Goal: Check status: Check status

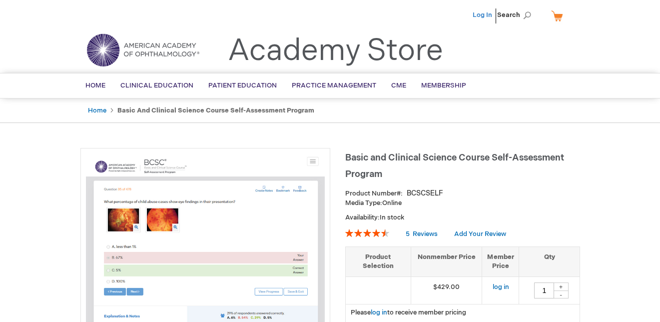
click at [481, 13] on link "Log In" at bounding box center [482, 15] width 19 height 8
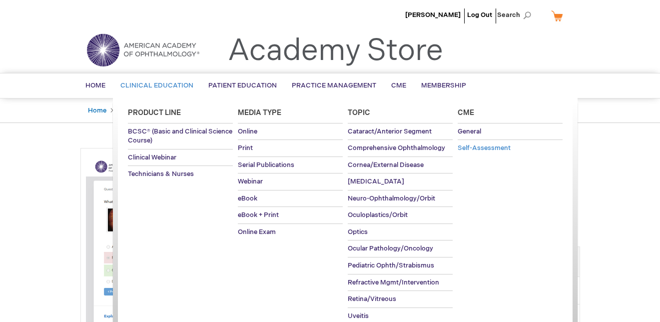
click at [473, 140] on link "Self-Assessment" at bounding box center [510, 148] width 105 height 16
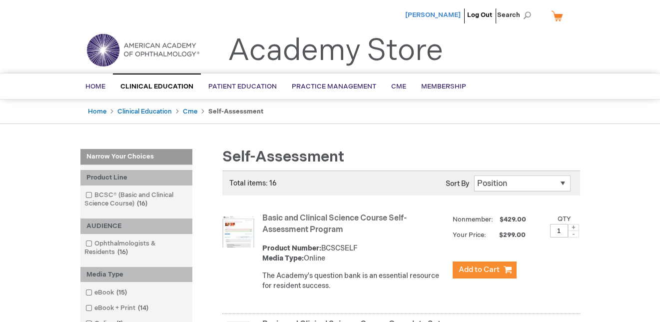
click at [433, 15] on span "Elliot Cherkas" at bounding box center [432, 15] width 55 height 8
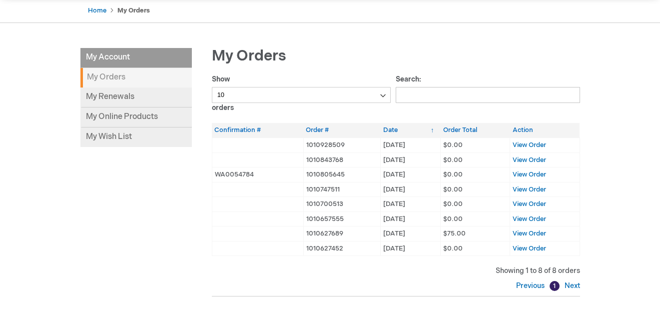
scroll to position [50, 0]
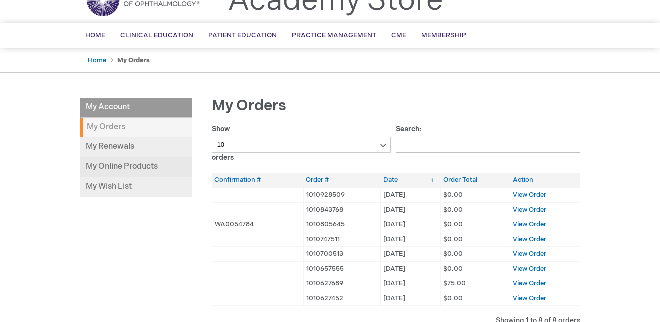
click at [165, 168] on link "My Online Products" at bounding box center [135, 167] width 111 height 20
click at [533, 195] on span "View Order" at bounding box center [529, 195] width 33 height 8
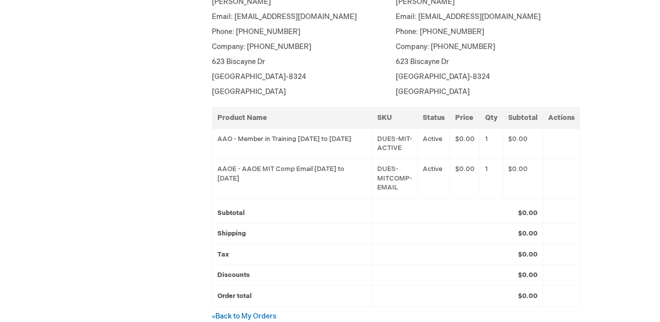
scroll to position [300, 0]
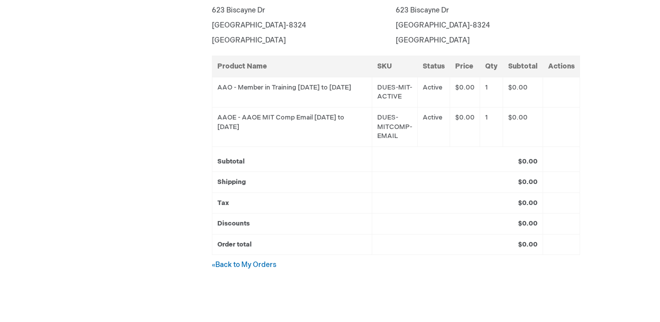
click at [283, 85] on td "AAO - Member in Training [DATE] to [DATE]" at bounding box center [292, 92] width 160 height 30
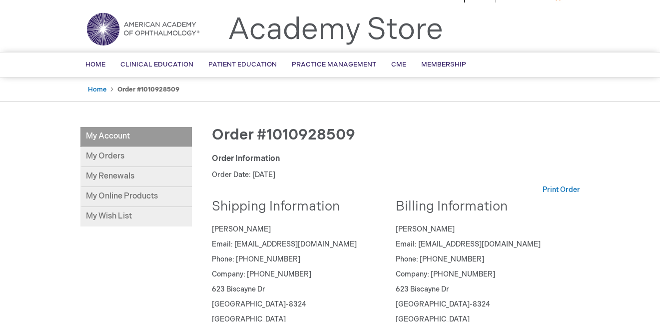
scroll to position [0, 0]
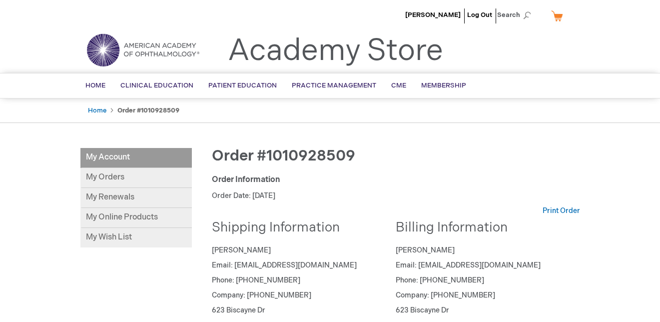
click at [482, 10] on li "Log Out" at bounding box center [480, 15] width 30 height 30
click at [480, 17] on link "Log Out" at bounding box center [479, 15] width 25 height 8
